Goal: Information Seeking & Learning: Learn about a topic

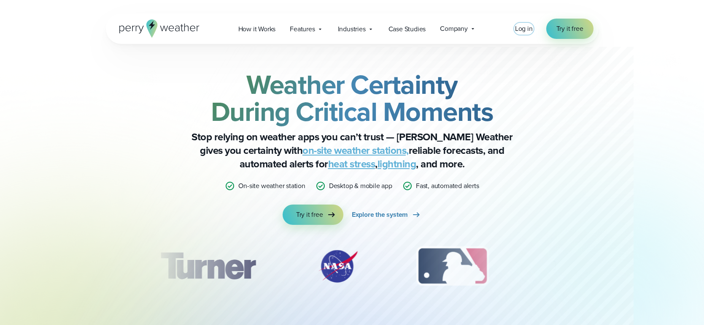
click at [526, 30] on span "Log in" at bounding box center [524, 29] width 18 height 10
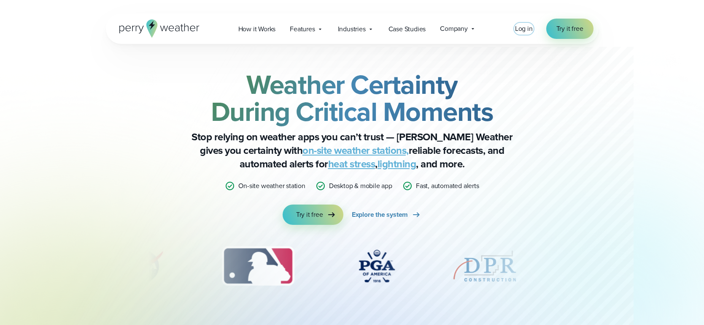
click at [518, 24] on span "Log in" at bounding box center [524, 29] width 18 height 10
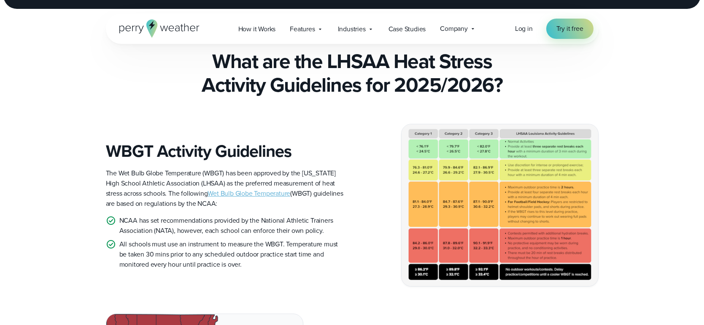
scroll to position [209, 0]
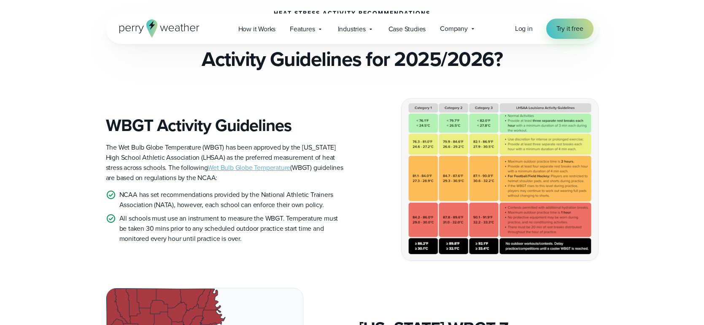
click at [494, 197] on img at bounding box center [500, 179] width 197 height 162
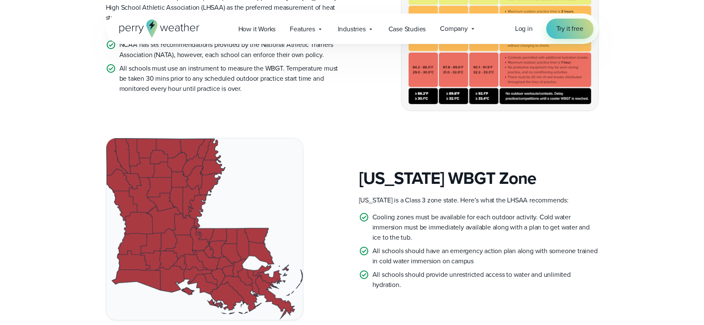
scroll to position [376, 0]
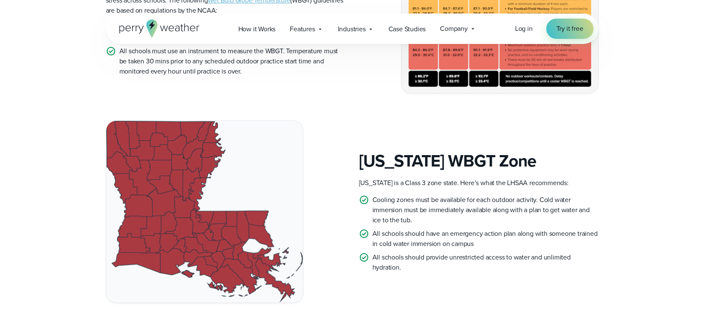
click at [216, 210] on img at bounding box center [204, 211] width 197 height 181
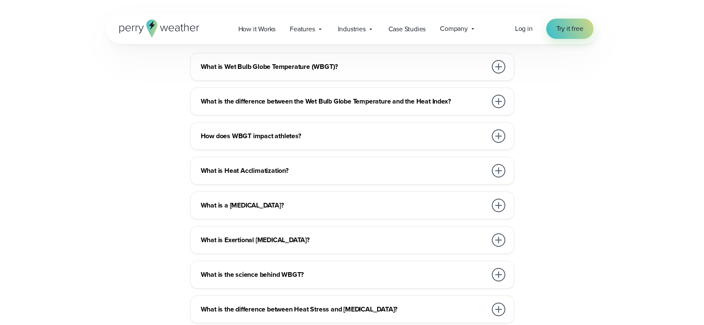
scroll to position [1304, 0]
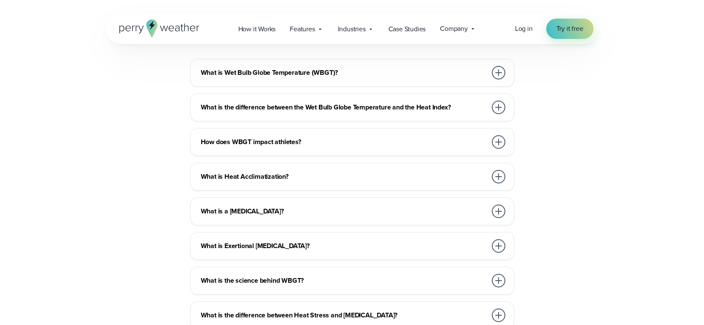
click at [376, 121] on div "What is the difference between the Wet Bulb Globe Temperature and the Heat Inde…" at bounding box center [352, 107] width 324 height 28
click at [365, 112] on h3 "What is the difference between the Wet Bulb Globe Temperature and the Heat Inde…" at bounding box center [344, 107] width 286 height 10
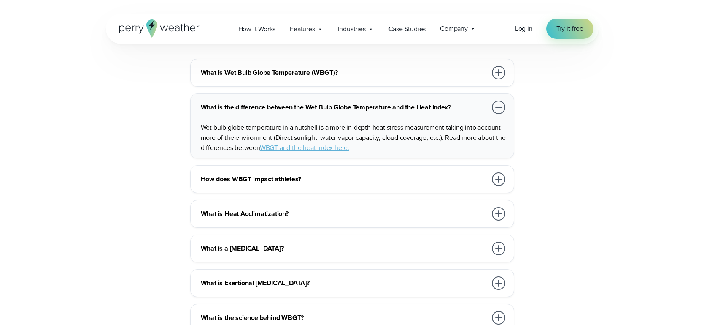
click at [313, 78] on h3 "What is Wet Bulb Globe Temperature (WBGT)?" at bounding box center [344, 73] width 286 height 10
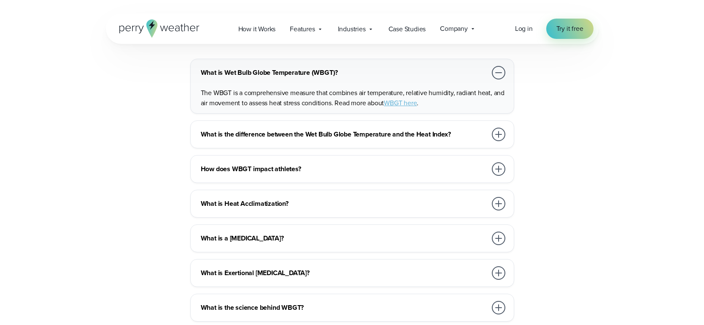
click at [301, 139] on h3 "What is the difference between the Wet Bulb Globe Temperature and the Heat Inde…" at bounding box center [344, 134] width 286 height 10
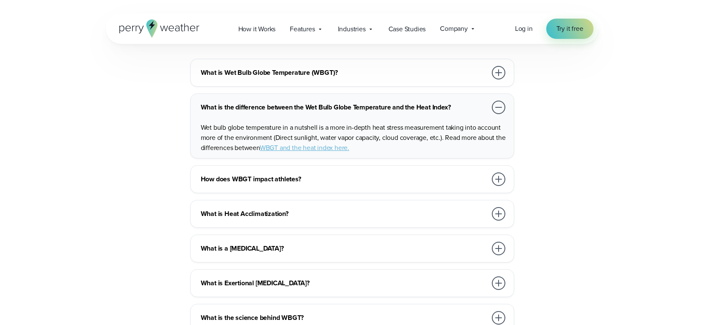
click at [291, 152] on link "WBGT and the heat index here." at bounding box center [304, 148] width 89 height 10
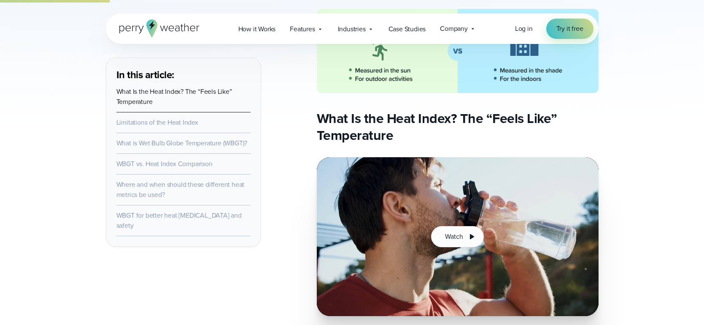
scroll to position [558, 0]
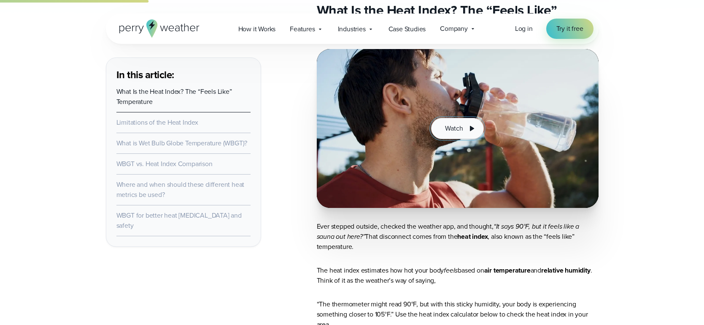
click at [461, 124] on span "Watch" at bounding box center [454, 128] width 18 height 10
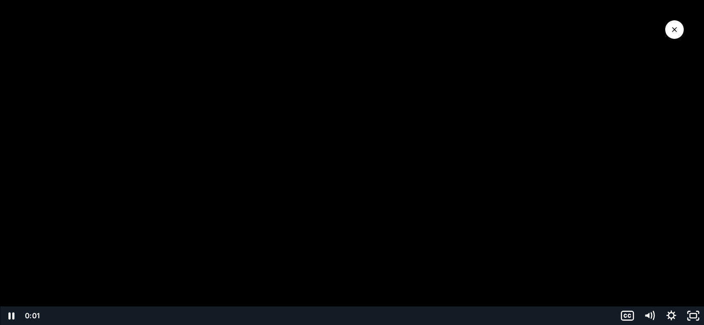
click at [274, 141] on div at bounding box center [352, 162] width 704 height 325
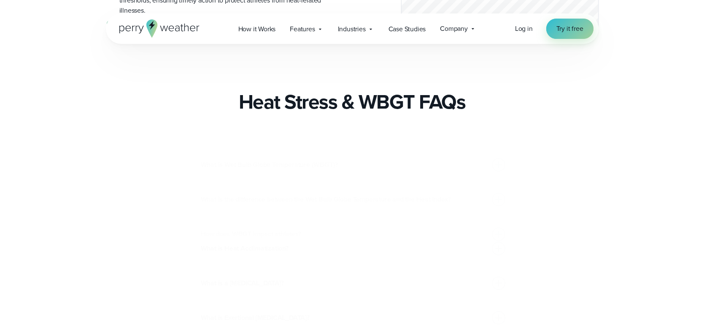
scroll to position [1304, 0]
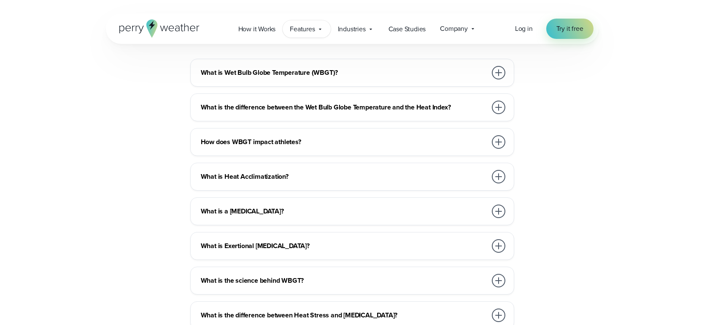
click at [321, 31] on icon at bounding box center [320, 29] width 7 height 7
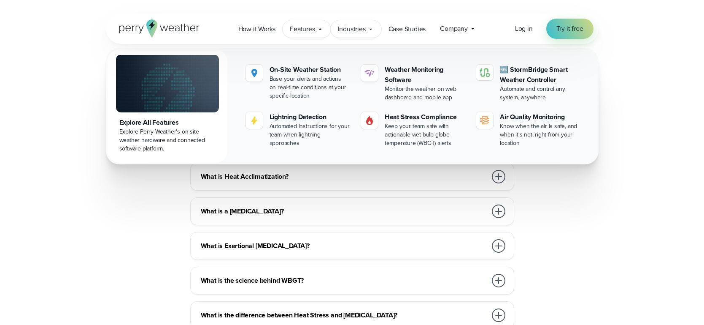
click at [364, 29] on span "Industries" at bounding box center [352, 29] width 28 height 10
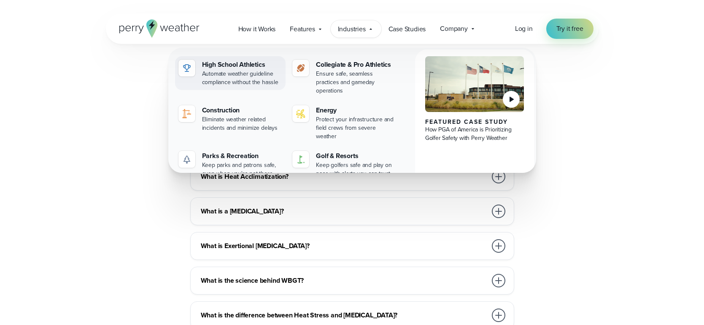
click at [257, 68] on div "High School Athletics" at bounding box center [242, 65] width 81 height 10
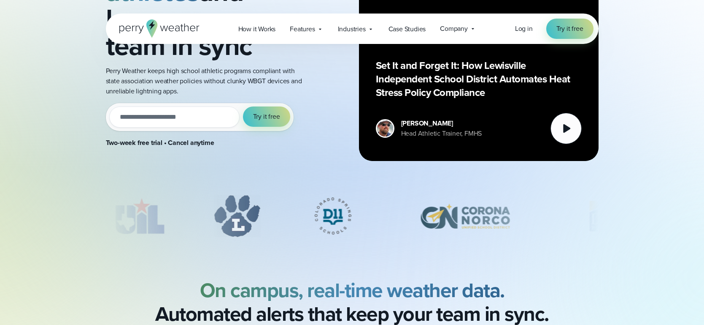
scroll to position [213, 0]
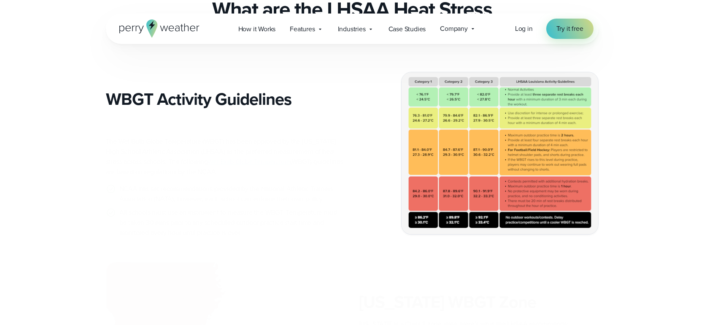
scroll to position [236, 0]
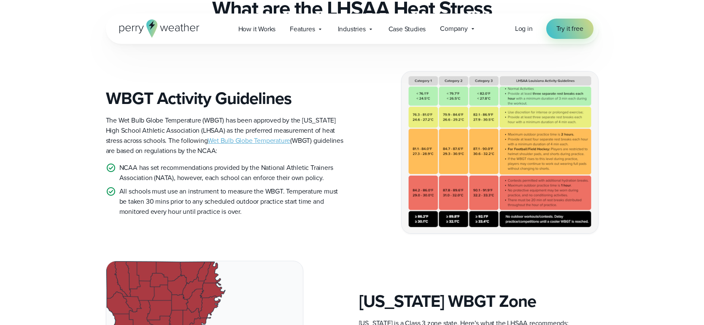
click at [439, 198] on img at bounding box center [500, 152] width 197 height 162
click at [447, 189] on img at bounding box center [500, 152] width 197 height 162
click at [449, 104] on img at bounding box center [500, 152] width 197 height 162
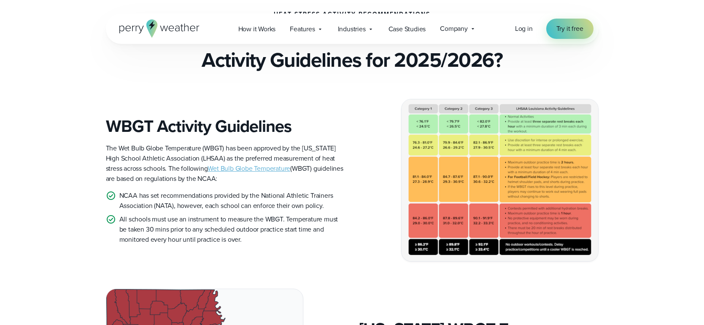
scroll to position [215, 0]
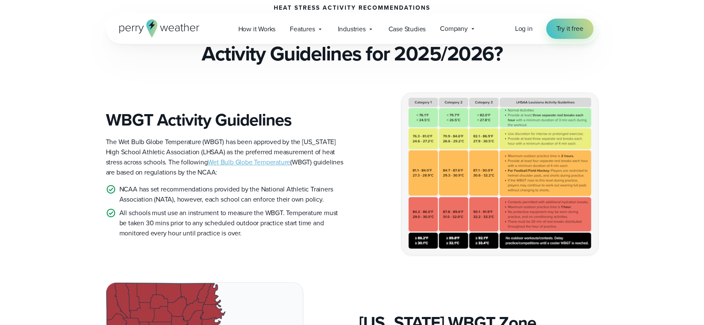
click at [442, 141] on img at bounding box center [500, 174] width 197 height 162
click at [253, 162] on link "Wet Bulb Globe Temperature" at bounding box center [249, 162] width 83 height 10
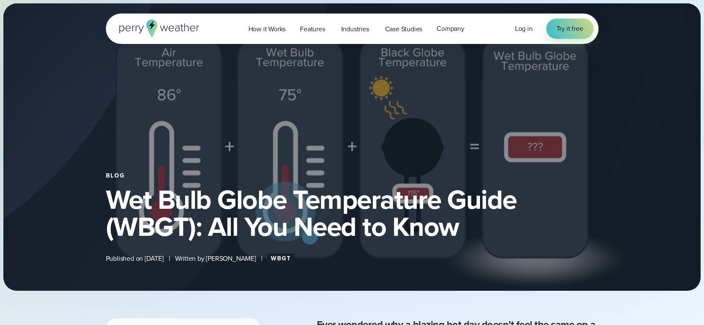
select select "***"
type input "*******"
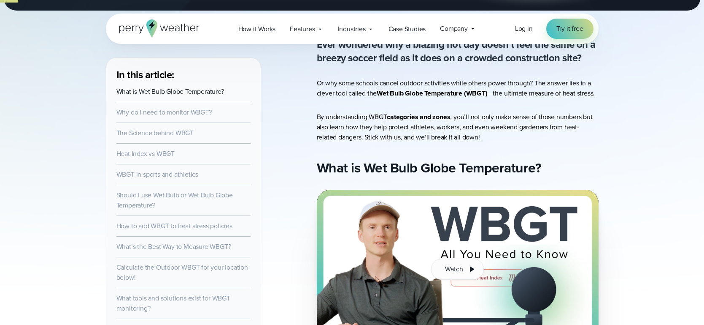
scroll to position [338, 0]
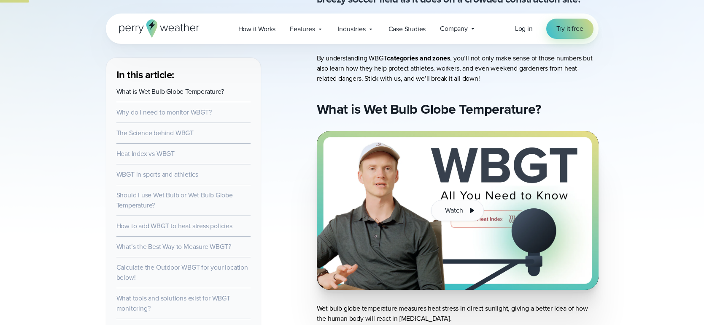
click at [204, 195] on link "Should I use Wet Bulb or Wet Bulb Globe Temperature?" at bounding box center [174, 200] width 116 height 20
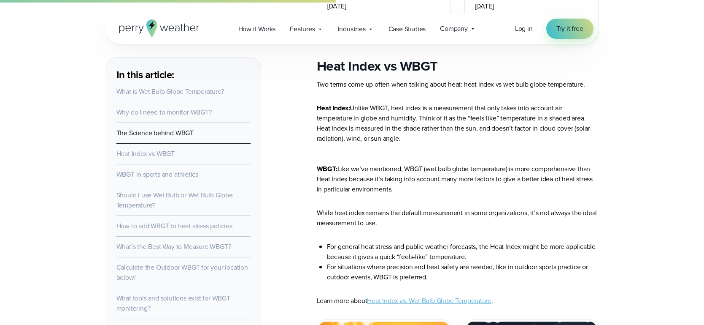
scroll to position [488, 0]
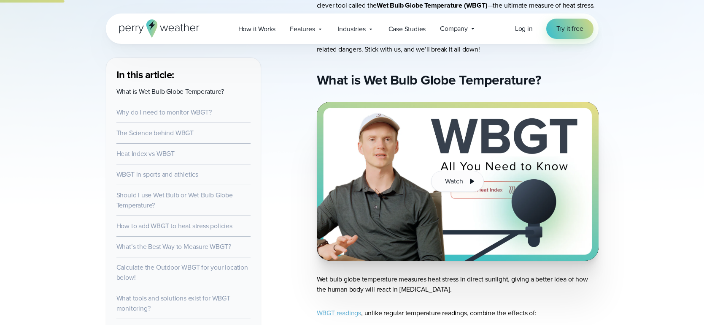
scroll to position [338, 0]
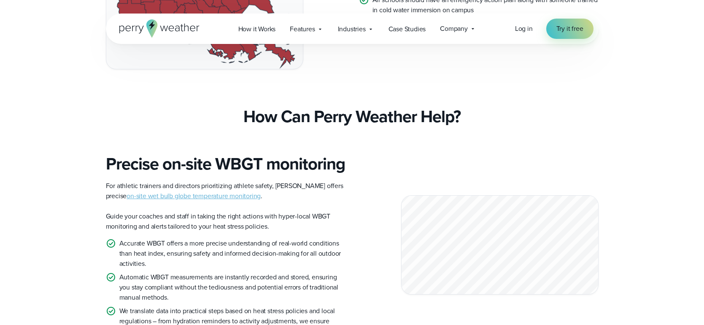
scroll to position [614, 0]
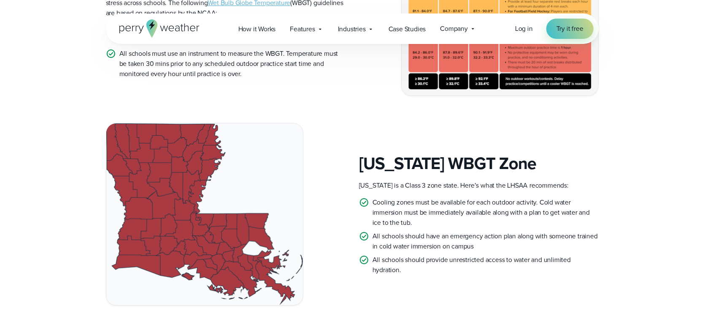
scroll to position [377, 0]
